Goal: Task Accomplishment & Management: Use online tool/utility

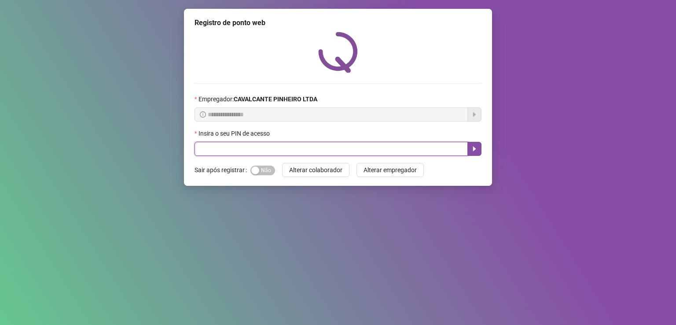
click at [221, 150] on input "text" at bounding box center [331, 149] width 273 height 14
type input "*****"
click at [478, 152] on icon "caret-right" at bounding box center [474, 148] width 7 height 7
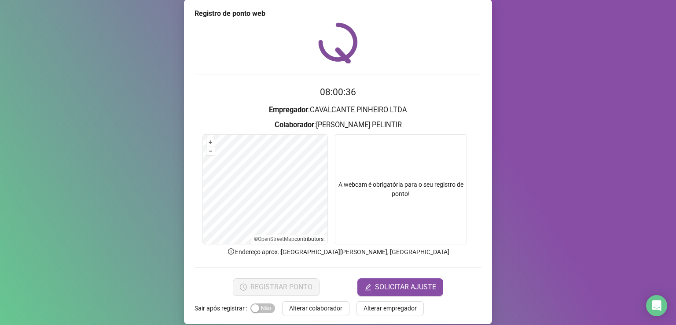
scroll to position [18, 0]
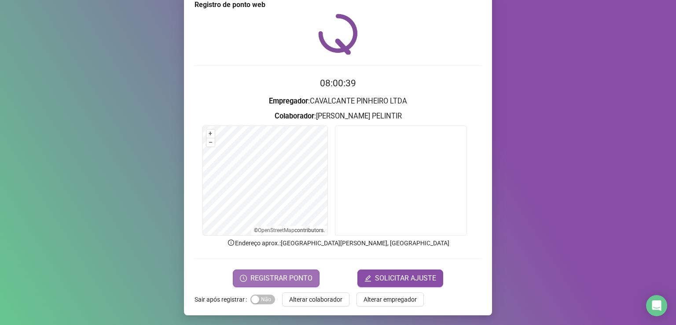
click at [303, 276] on span "REGISTRAR PONTO" at bounding box center [282, 278] width 62 height 11
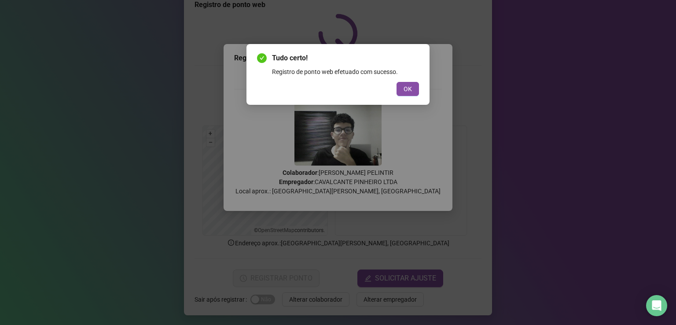
drag, startPoint x: 386, startPoint y: 82, endPoint x: 395, endPoint y: 88, distance: 10.9
click at [388, 85] on div "OK" at bounding box center [338, 89] width 162 height 14
click at [407, 90] on span "OK" at bounding box center [408, 89] width 8 height 10
